Goal: Task Accomplishment & Management: Use online tool/utility

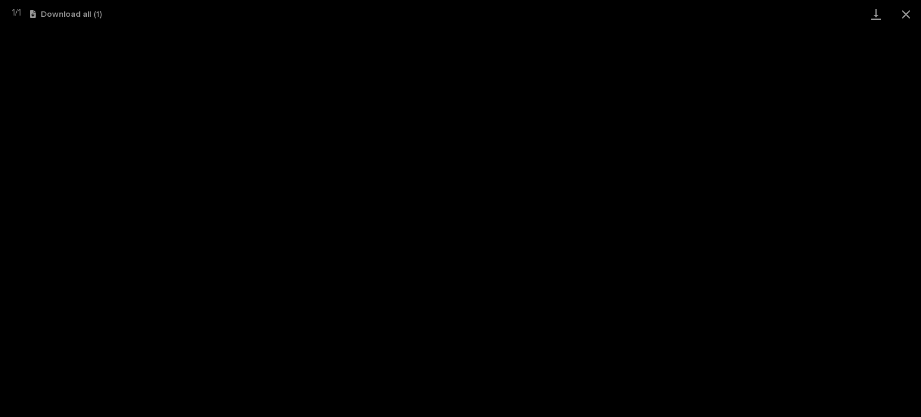
scroll to position [30, 0]
click at [911, 14] on button "Close gallery" at bounding box center [906, 14] width 30 height 28
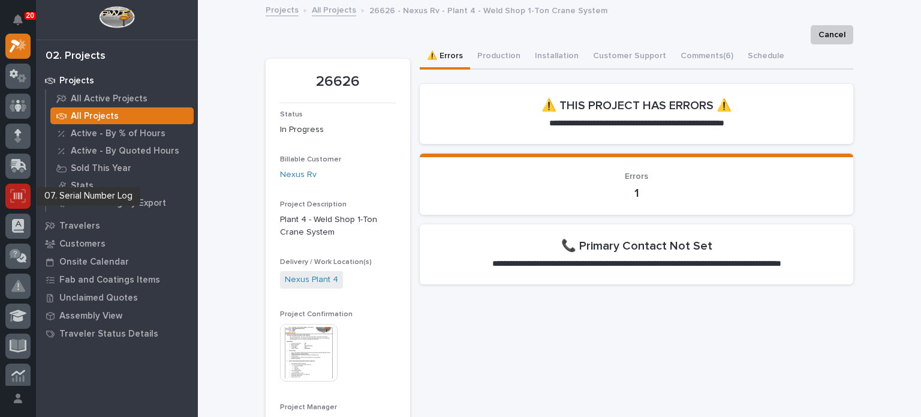
click at [22, 191] on icon at bounding box center [18, 196] width 16 height 14
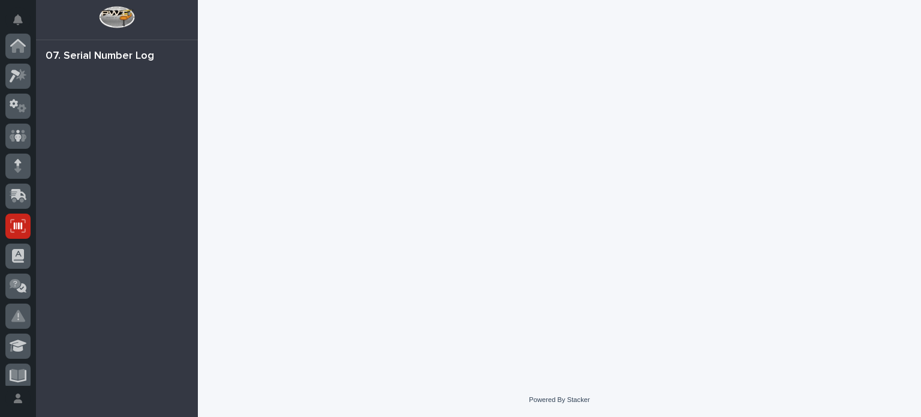
scroll to position [180, 0]
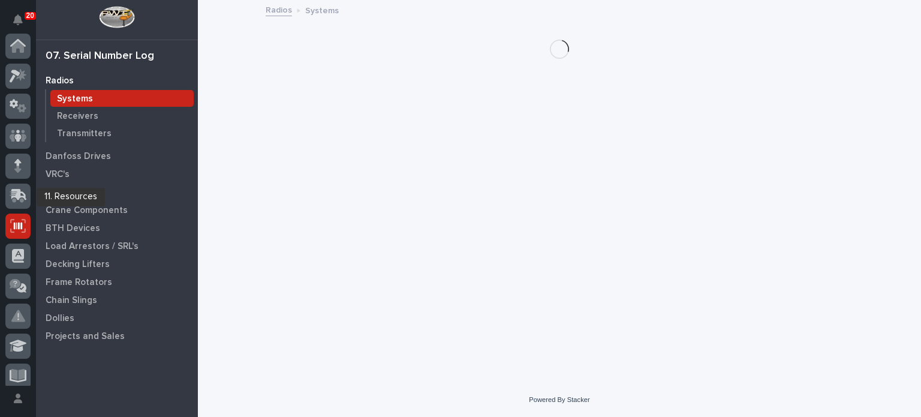
scroll to position [180, 0]
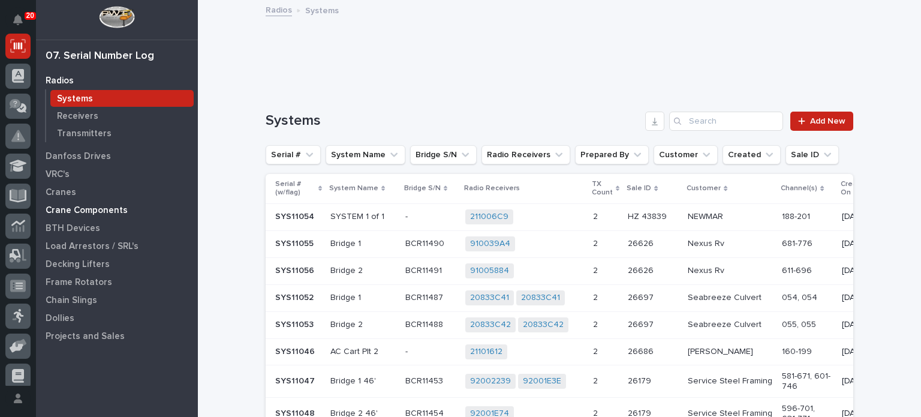
click at [67, 210] on p "Crane Components" at bounding box center [87, 210] width 82 height 11
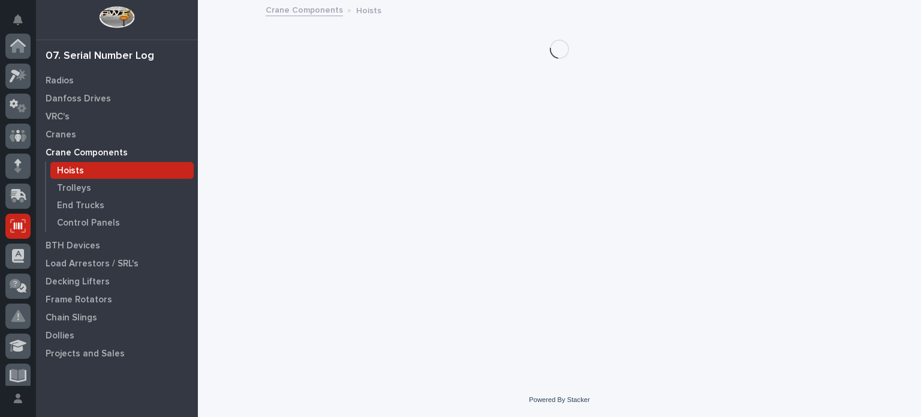
scroll to position [180, 0]
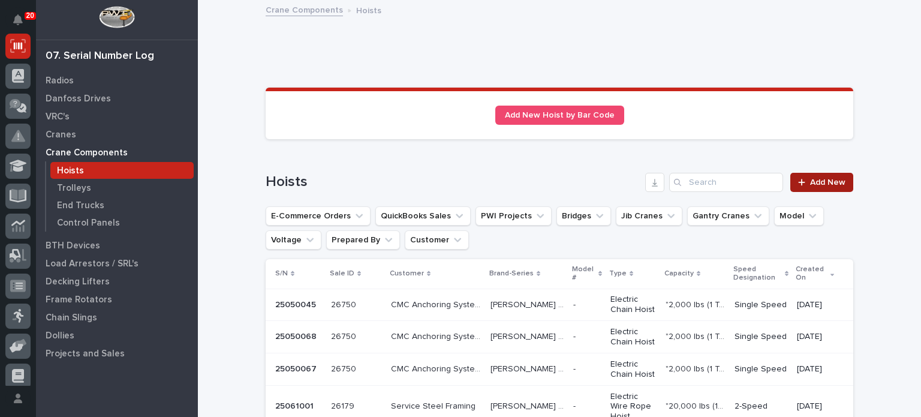
click at [804, 181] on div at bounding box center [804, 182] width 12 height 8
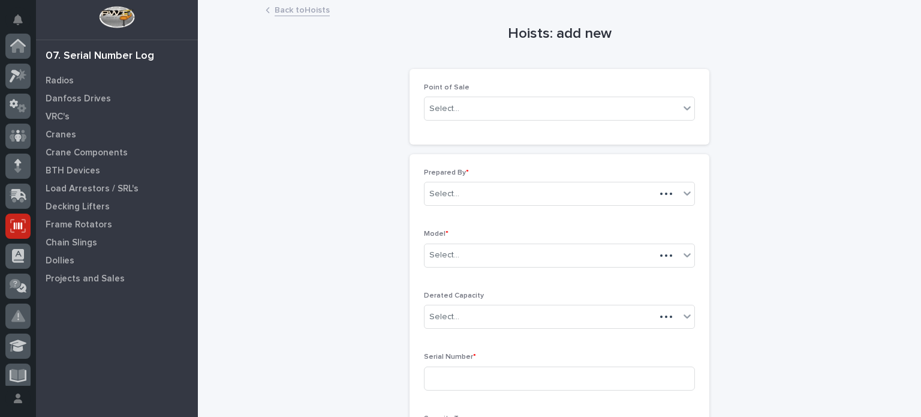
scroll to position [180, 0]
click at [591, 109] on div "Select..." at bounding box center [552, 109] width 255 height 20
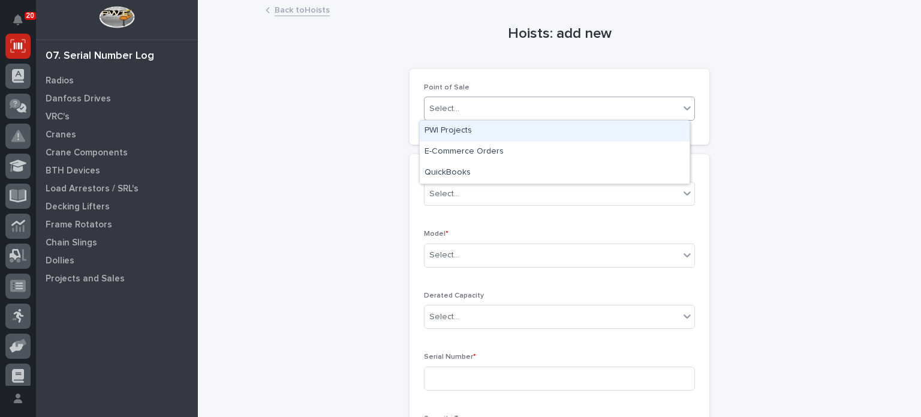
click at [584, 131] on div "PWI Projects" at bounding box center [555, 131] width 270 height 21
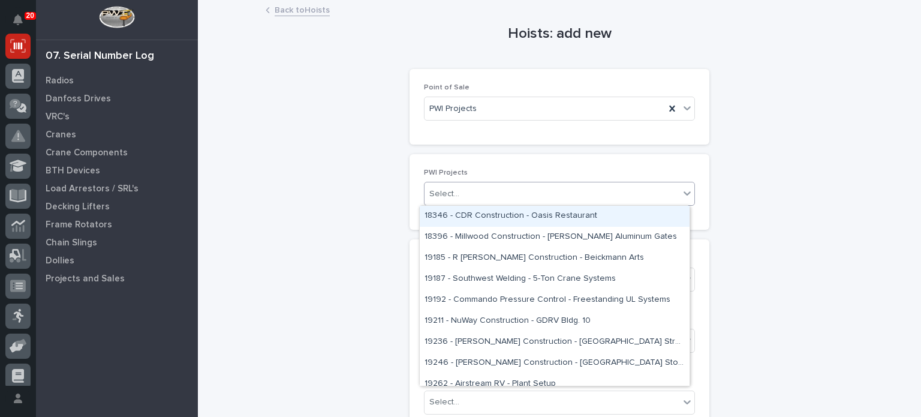
click at [567, 192] on div "Select..." at bounding box center [552, 194] width 255 height 20
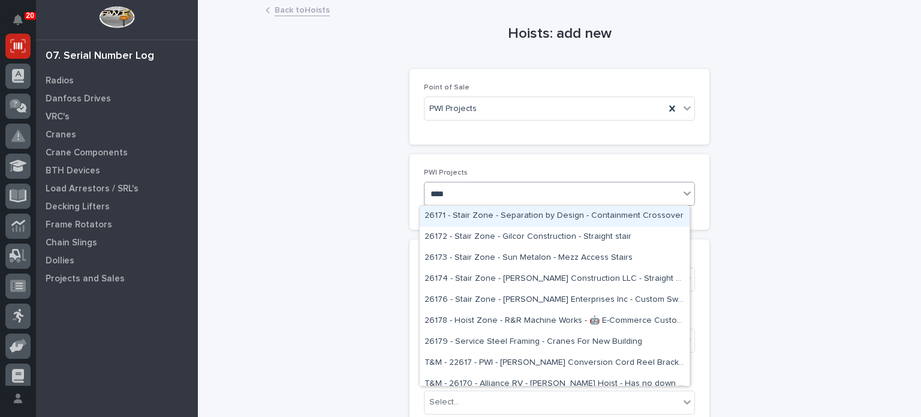
type input "*****"
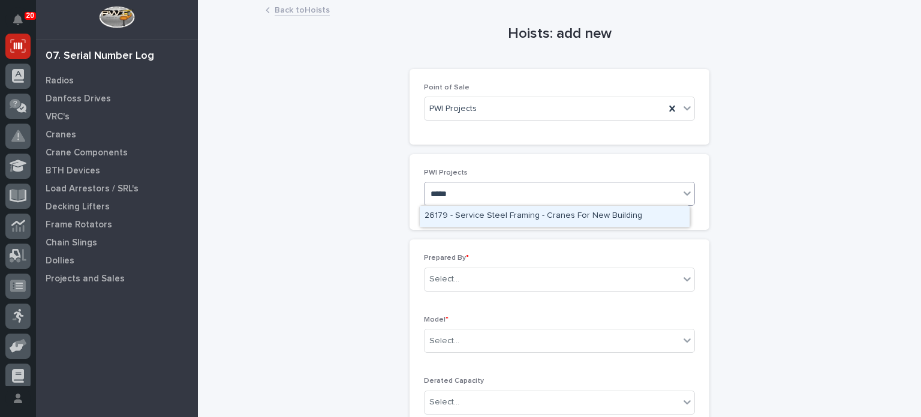
click at [568, 213] on div "26179 - Service Steel Framing - Cranes For New Building" at bounding box center [555, 216] width 270 height 21
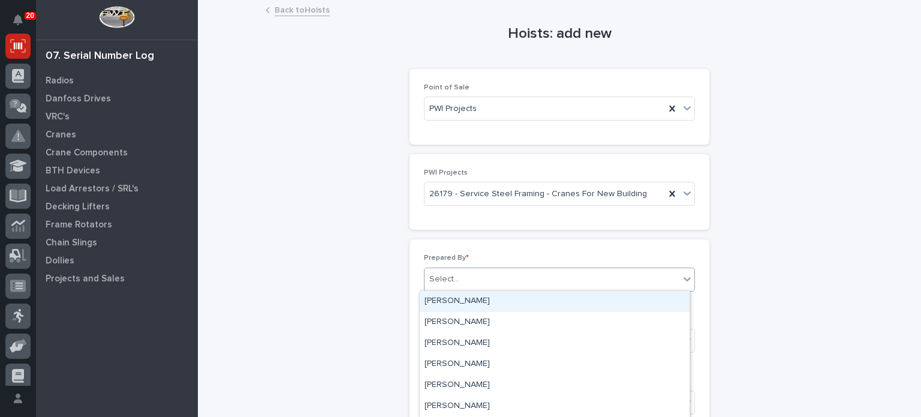
click at [547, 285] on div "Select..." at bounding box center [552, 279] width 255 height 20
type input "*****"
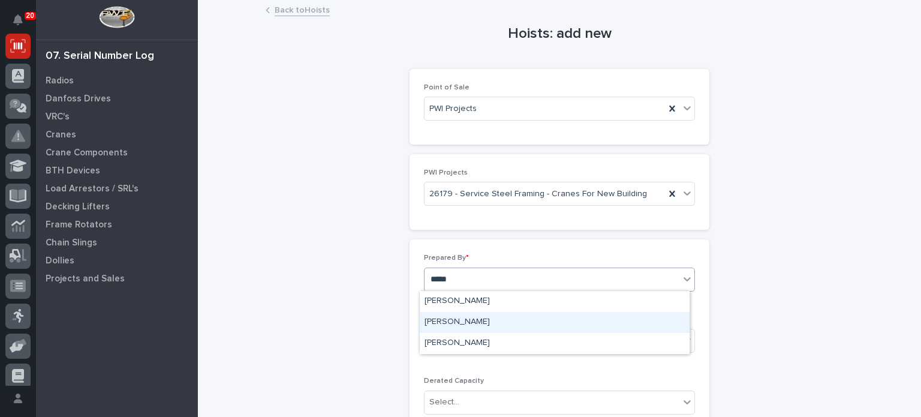
click at [545, 328] on div "[PERSON_NAME]" at bounding box center [555, 322] width 270 height 21
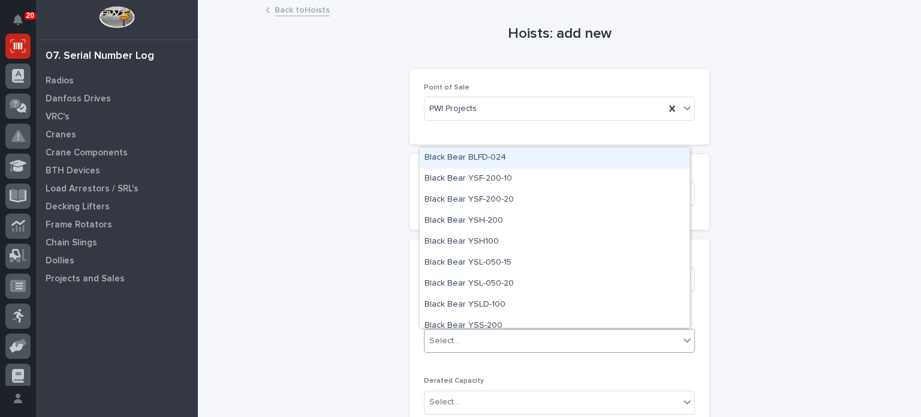
click at [545, 342] on div "Select..." at bounding box center [552, 341] width 255 height 20
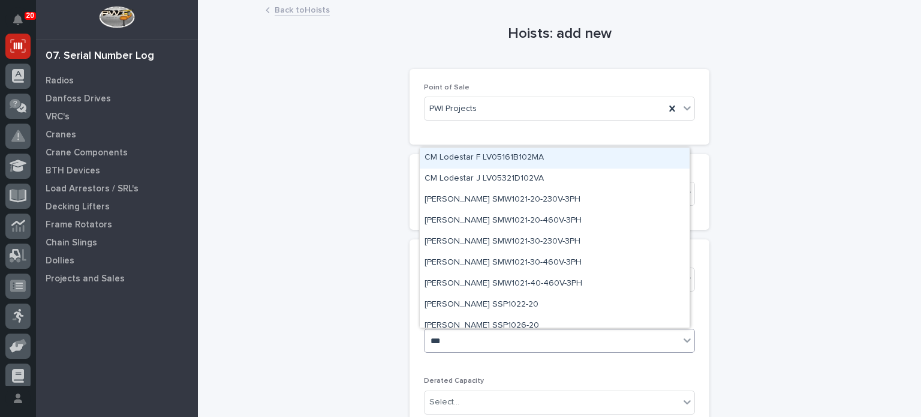
type input "****"
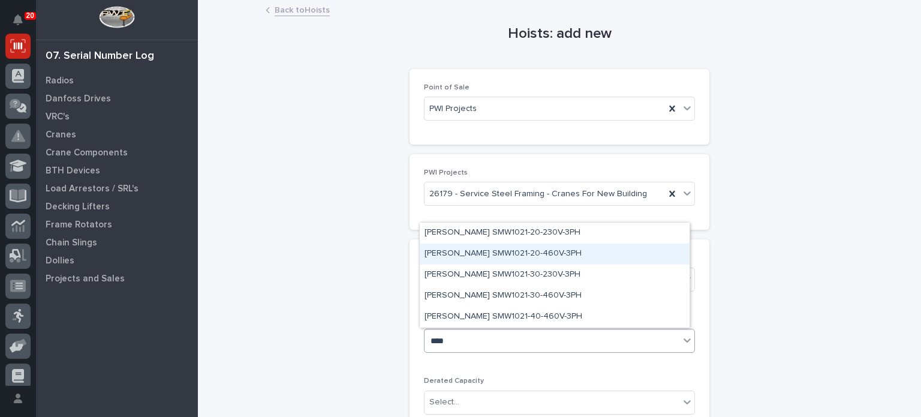
click at [497, 252] on div "[PERSON_NAME] SMW1021-20-460V-3PH" at bounding box center [555, 253] width 270 height 21
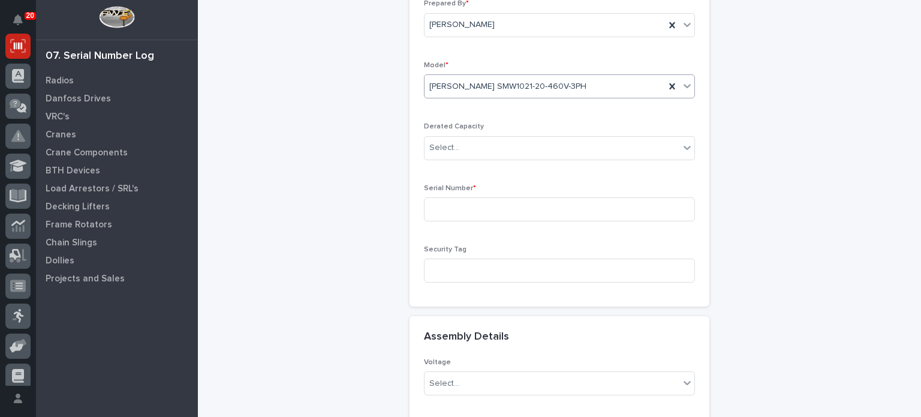
scroll to position [259, 0]
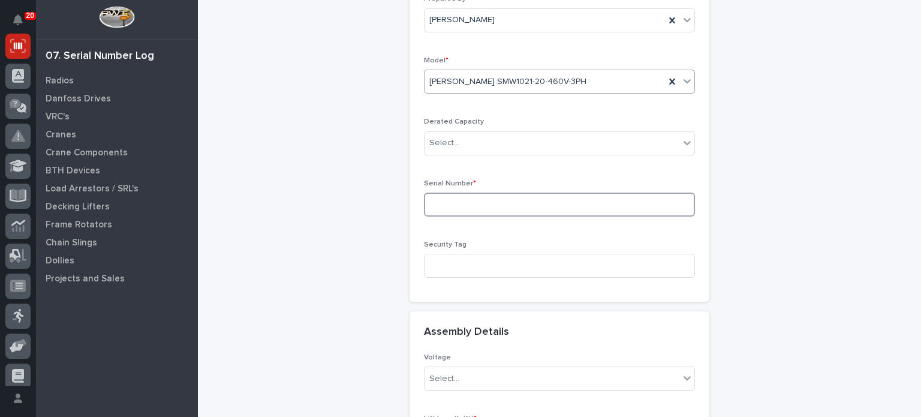
click at [576, 196] on input at bounding box center [559, 204] width 271 height 24
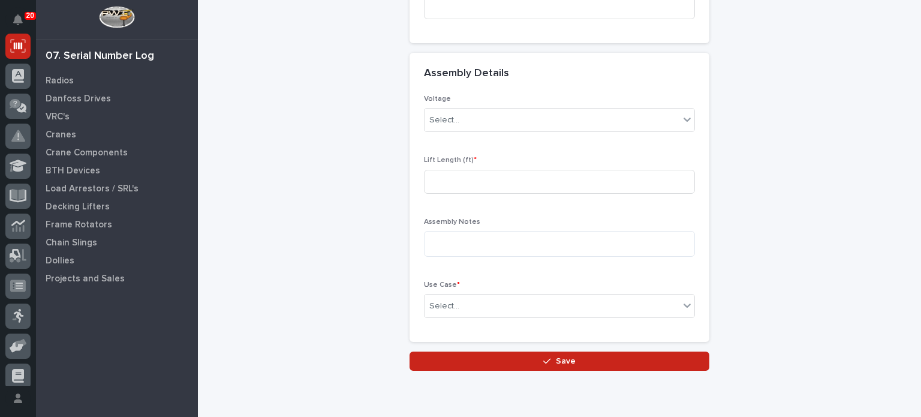
scroll to position [518, 0]
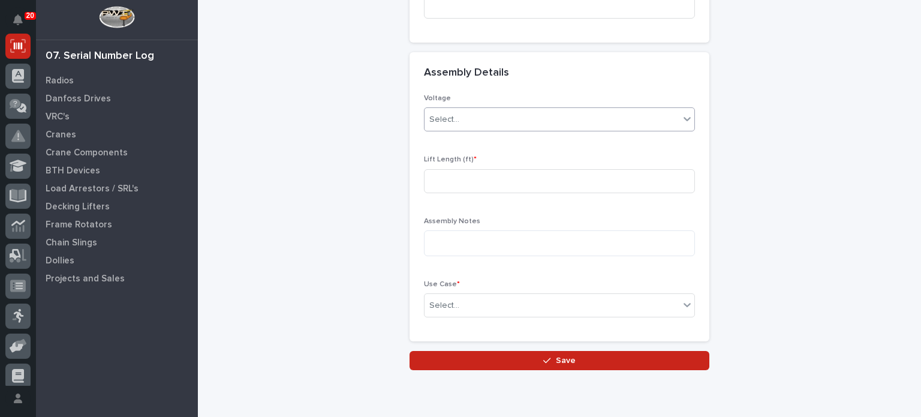
type input "25061002"
click at [682, 120] on icon at bounding box center [687, 119] width 12 height 12
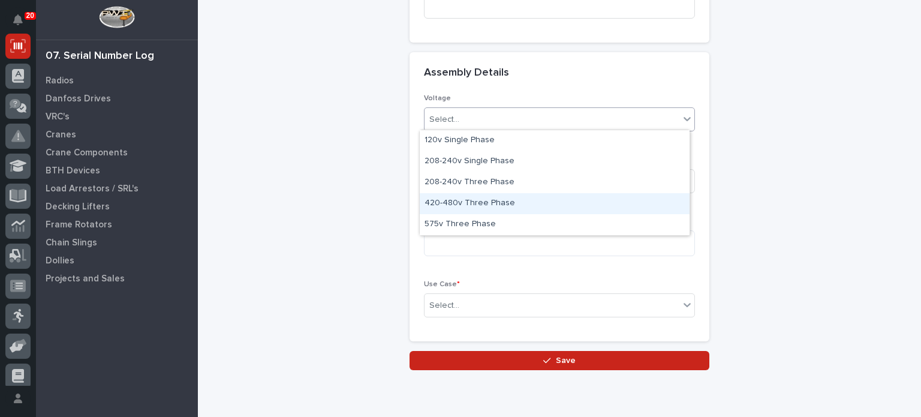
click at [646, 201] on div "420-480v Three Phase" at bounding box center [555, 203] width 270 height 21
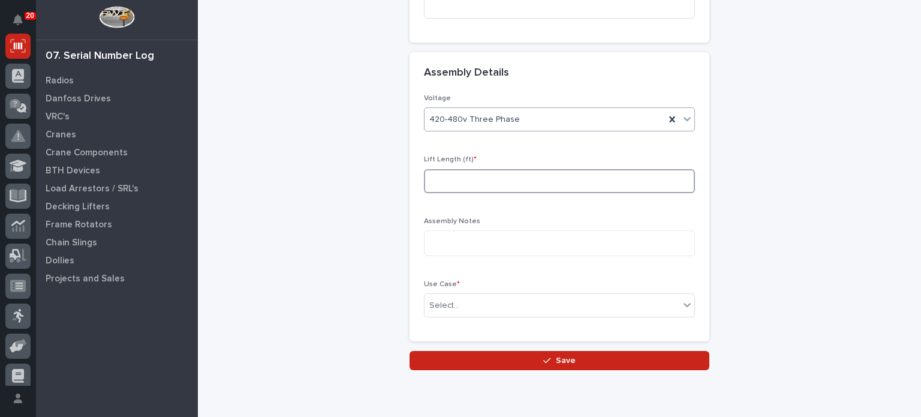
click at [626, 178] on input at bounding box center [559, 181] width 271 height 24
type input "20"
click at [681, 299] on icon at bounding box center [687, 305] width 12 height 12
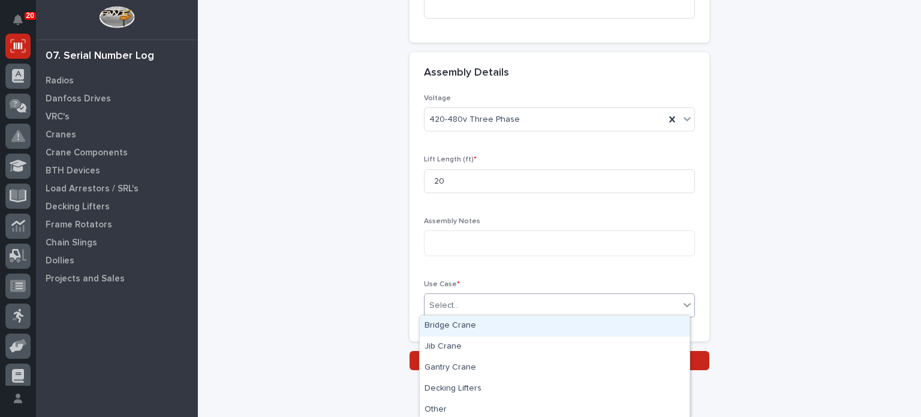
click at [646, 328] on div "Bridge Crane" at bounding box center [555, 325] width 270 height 21
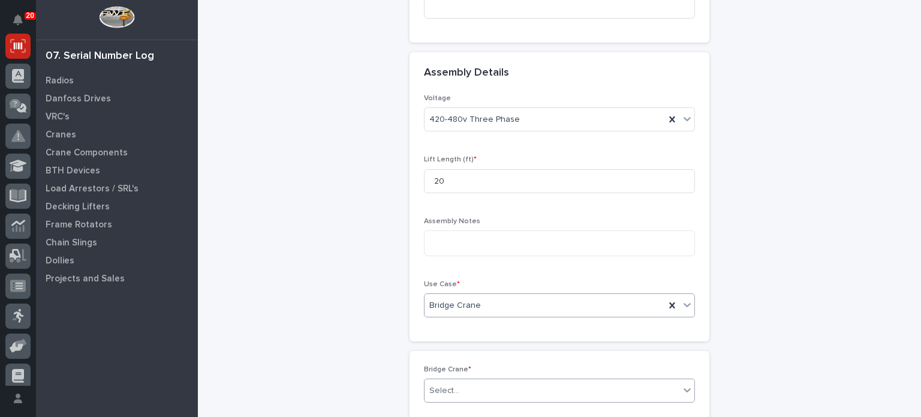
click at [611, 383] on div "Select..." at bounding box center [552, 391] width 255 height 20
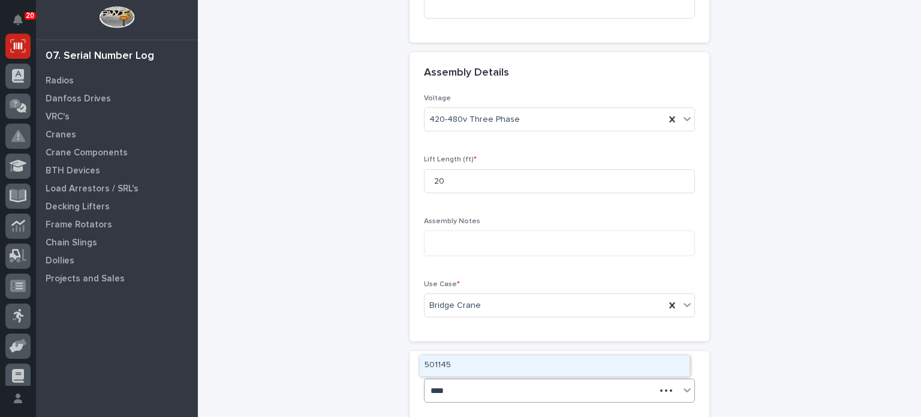
type input "*****"
click at [609, 366] on div "BCR11453" at bounding box center [555, 365] width 270 height 21
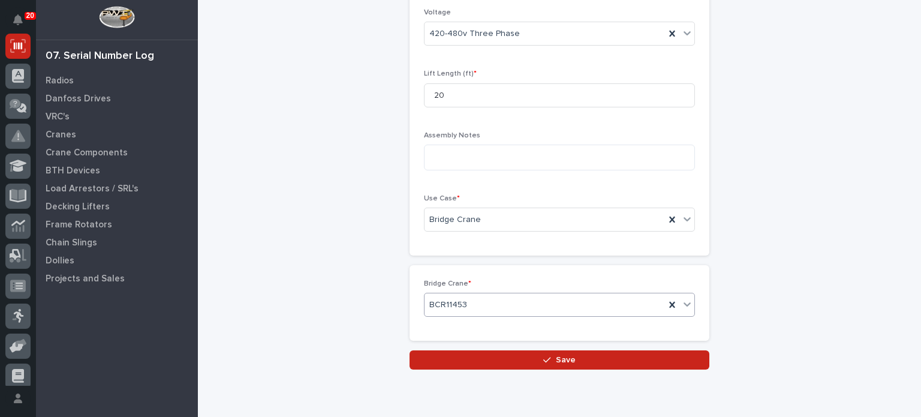
scroll to position [604, 0]
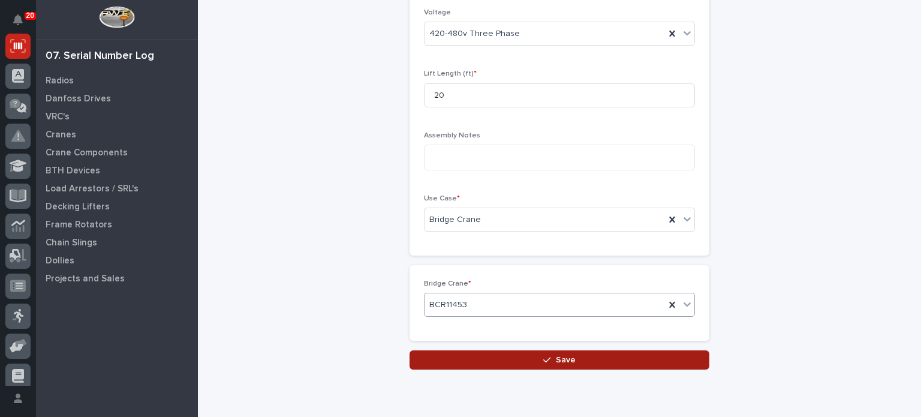
click at [654, 354] on button "Save" at bounding box center [560, 359] width 300 height 19
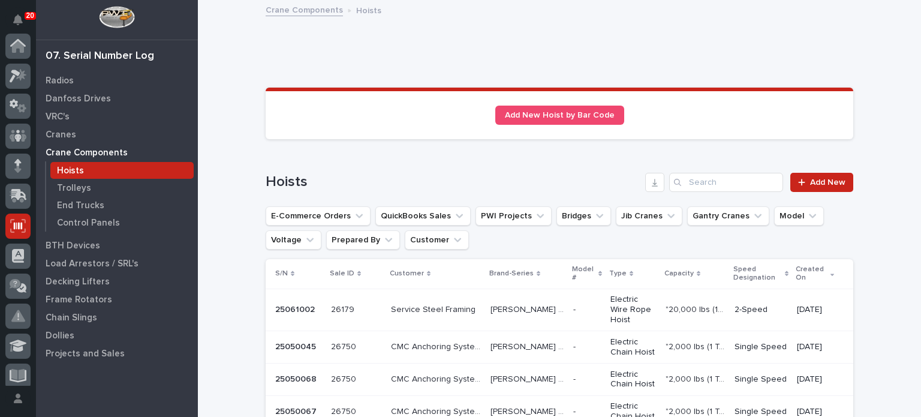
scroll to position [180, 0]
click at [492, 302] on p "[PERSON_NAME] SMW" at bounding box center [529, 308] width 76 height 13
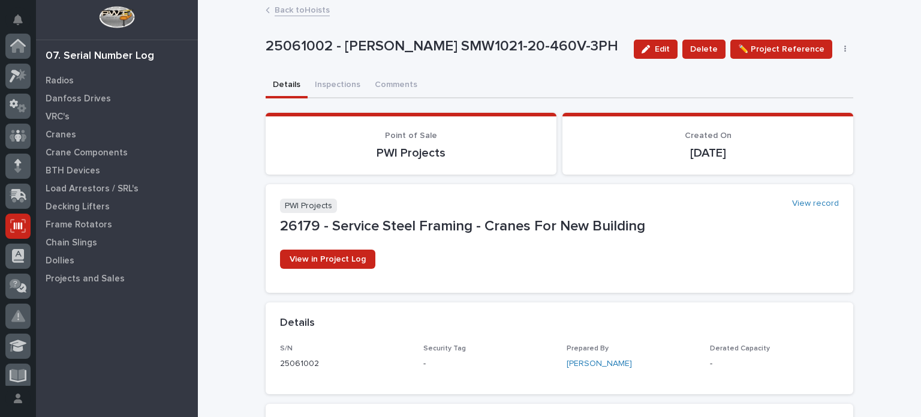
scroll to position [180, 0]
click at [330, 88] on button "Inspections" at bounding box center [338, 85] width 60 height 25
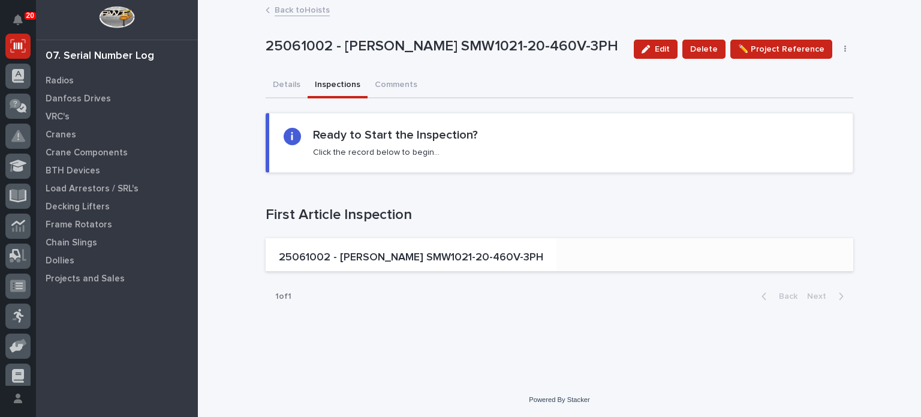
click at [368, 254] on p "25061002 - [PERSON_NAME] SMW1021-20-460V-3PH" at bounding box center [411, 257] width 264 height 13
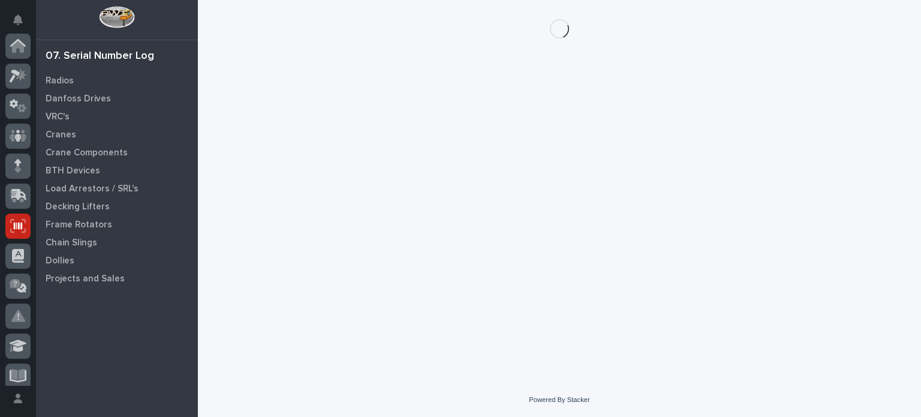
scroll to position [180, 0]
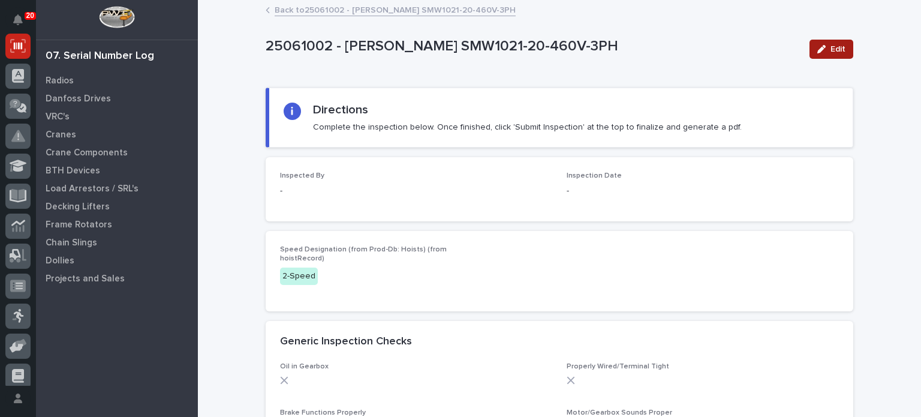
click at [832, 55] on button "Edit" at bounding box center [832, 49] width 44 height 19
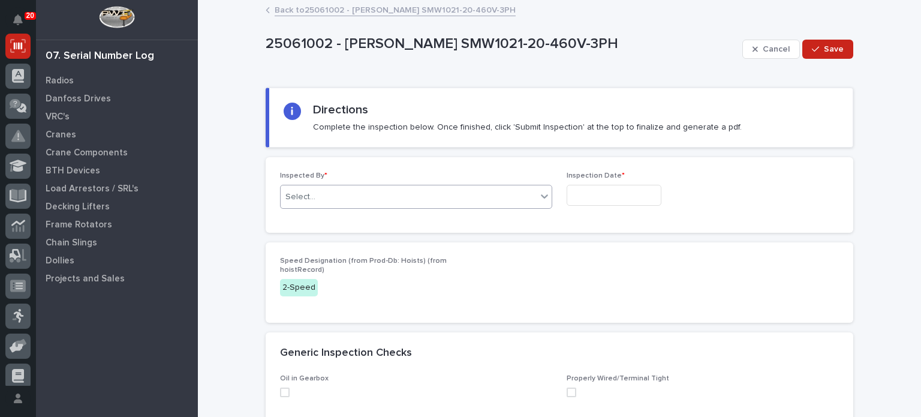
click at [504, 191] on div "Select..." at bounding box center [409, 197] width 256 height 20
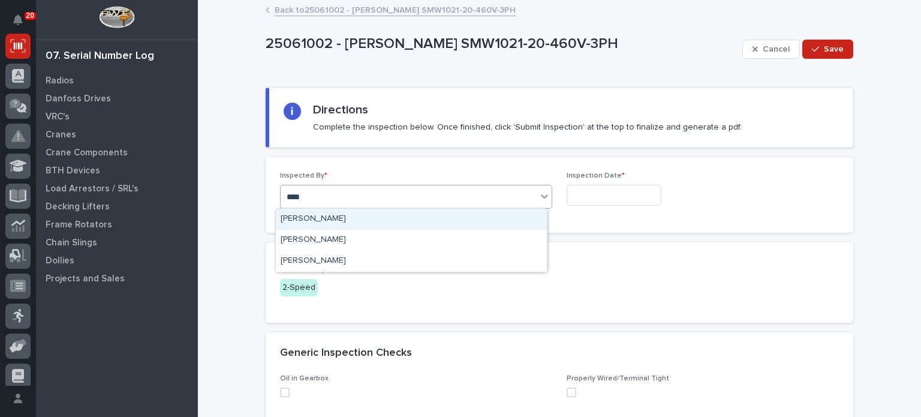
type input "*****"
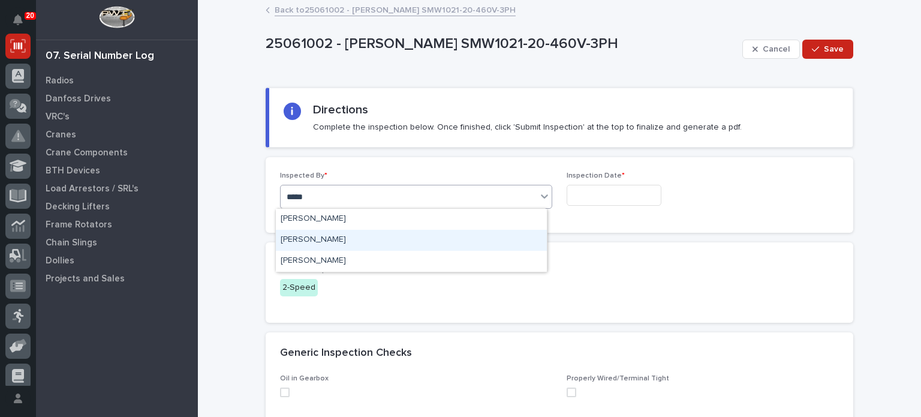
click at [483, 248] on div "[PERSON_NAME]" at bounding box center [411, 240] width 271 height 21
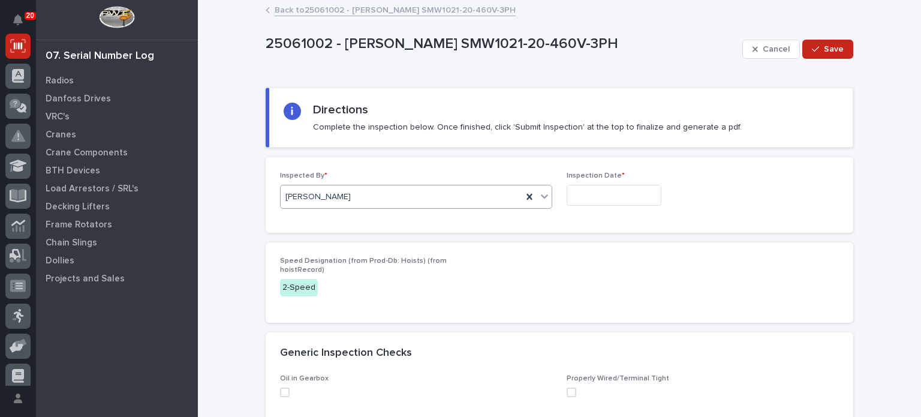
click at [606, 191] on input "text" at bounding box center [614, 195] width 95 height 21
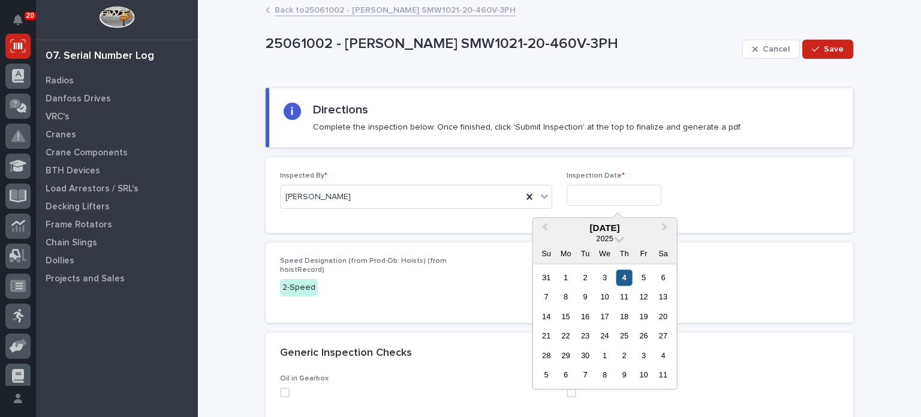
click at [628, 279] on div "4" at bounding box center [624, 277] width 16 height 16
type input "**********"
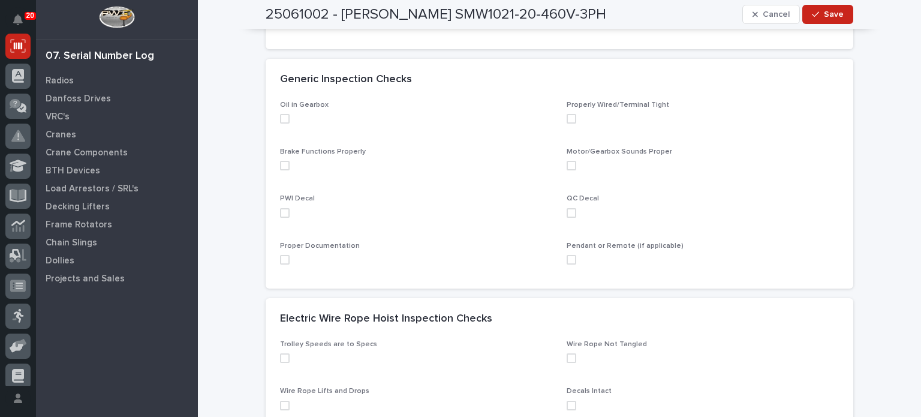
scroll to position [275, 0]
click at [280, 121] on span at bounding box center [285, 118] width 10 height 10
click at [281, 167] on span at bounding box center [285, 165] width 10 height 10
click at [281, 211] on span at bounding box center [285, 212] width 10 height 10
click at [282, 264] on div "Proper Documentation" at bounding box center [416, 256] width 272 height 32
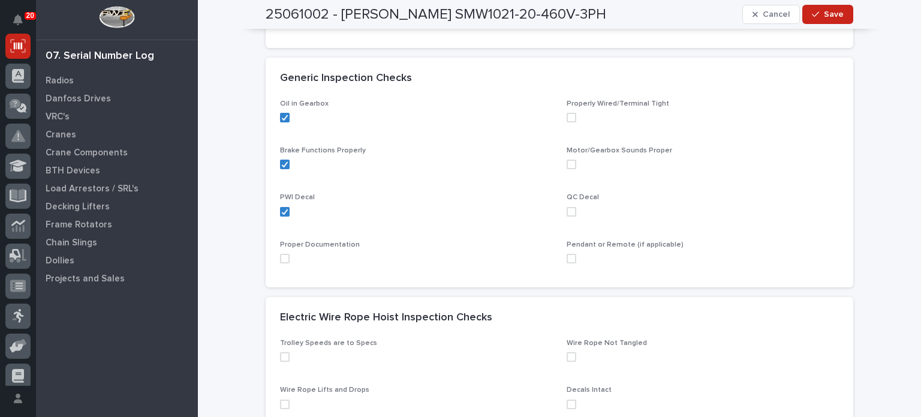
click at [281, 256] on span at bounding box center [285, 259] width 10 height 10
click at [568, 257] on span at bounding box center [572, 259] width 10 height 10
click at [568, 213] on span at bounding box center [572, 212] width 10 height 10
click at [568, 163] on span at bounding box center [572, 165] width 10 height 10
click at [567, 115] on span at bounding box center [572, 118] width 10 height 10
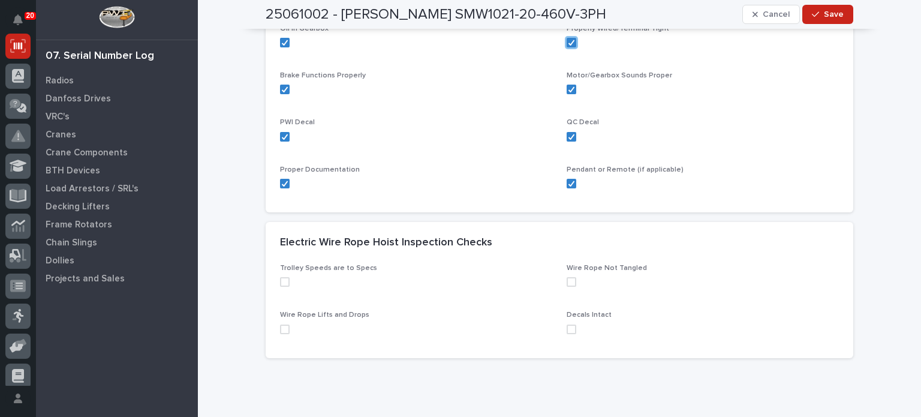
scroll to position [393, 0]
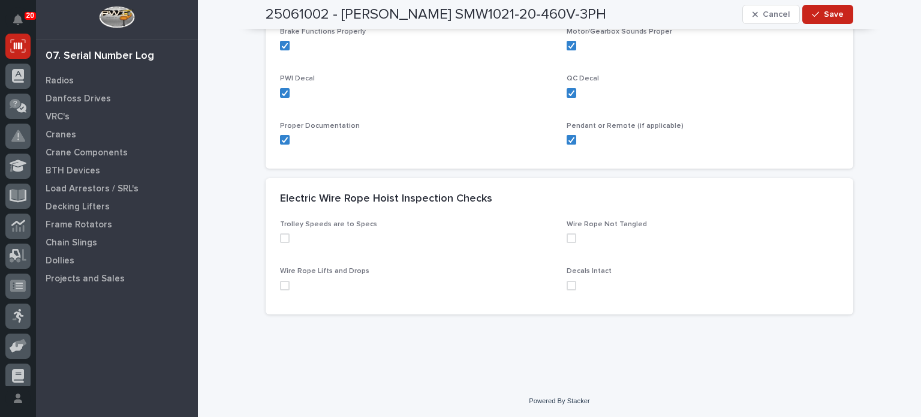
click at [280, 237] on span at bounding box center [285, 238] width 10 height 10
click at [280, 283] on span at bounding box center [285, 286] width 10 height 10
click at [567, 285] on span at bounding box center [572, 286] width 10 height 10
click at [567, 237] on span at bounding box center [572, 238] width 10 height 10
click at [825, 18] on span "Save" at bounding box center [834, 14] width 20 height 11
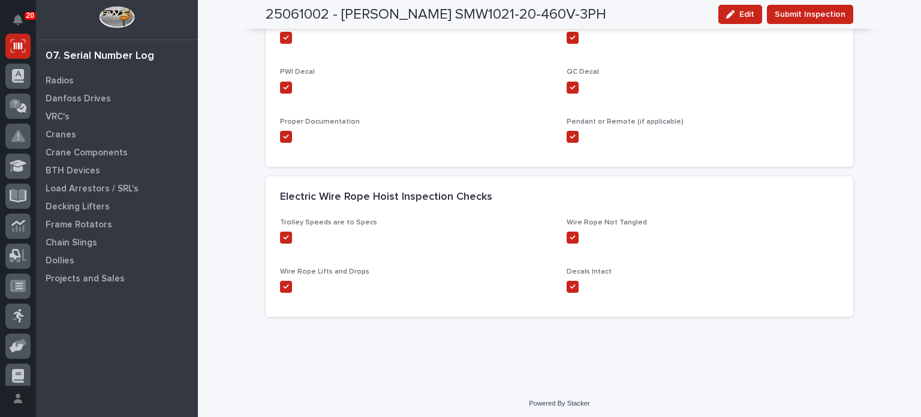
click at [825, 18] on span "Submit Inspection" at bounding box center [810, 14] width 71 height 14
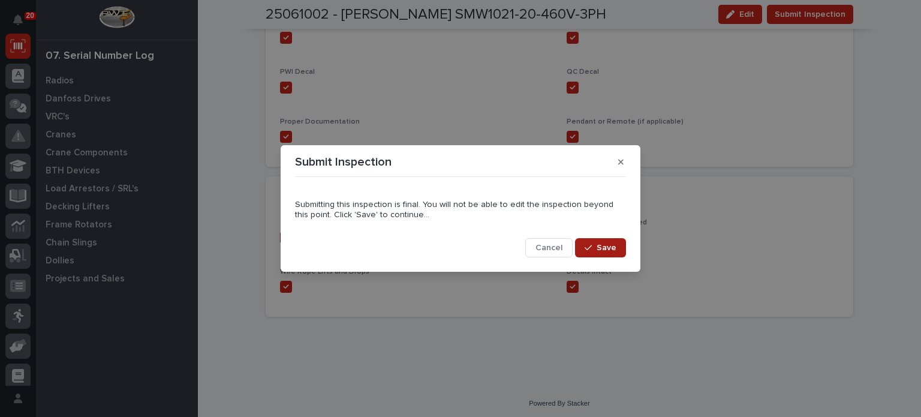
click at [618, 239] on button "Save" at bounding box center [600, 247] width 51 height 19
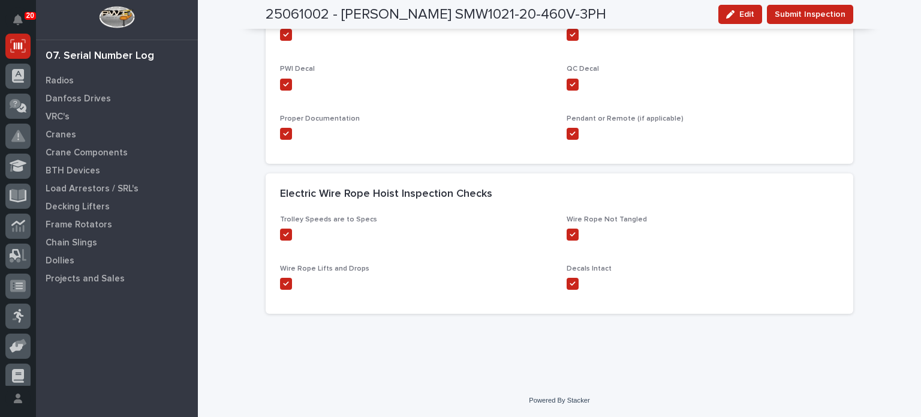
scroll to position [0, 0]
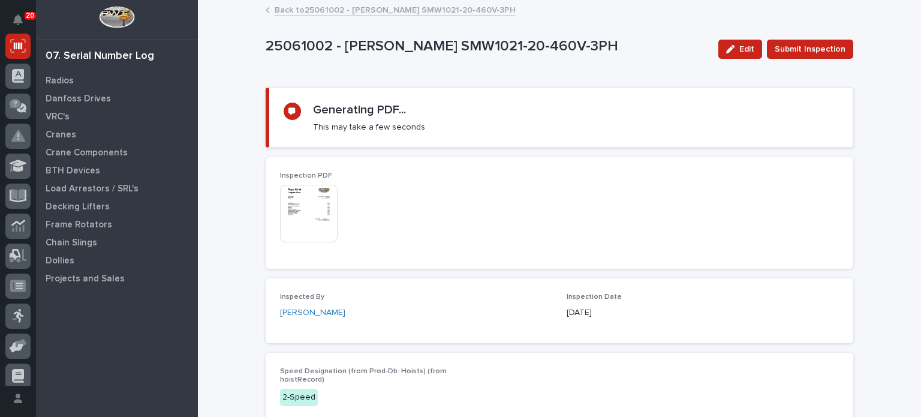
click at [297, 216] on img at bounding box center [309, 214] width 58 height 58
